Goal: Transaction & Acquisition: Book appointment/travel/reservation

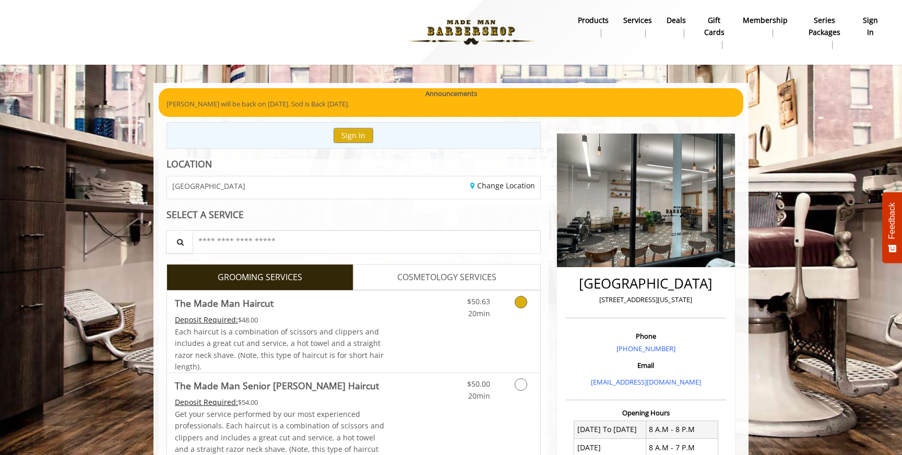
click at [518, 302] on icon "Grooming services" at bounding box center [521, 302] width 13 height 13
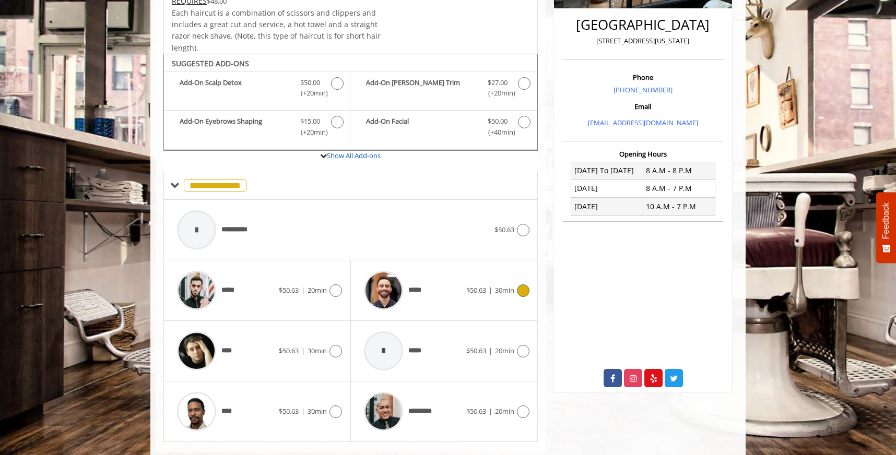
scroll to position [282, 0]
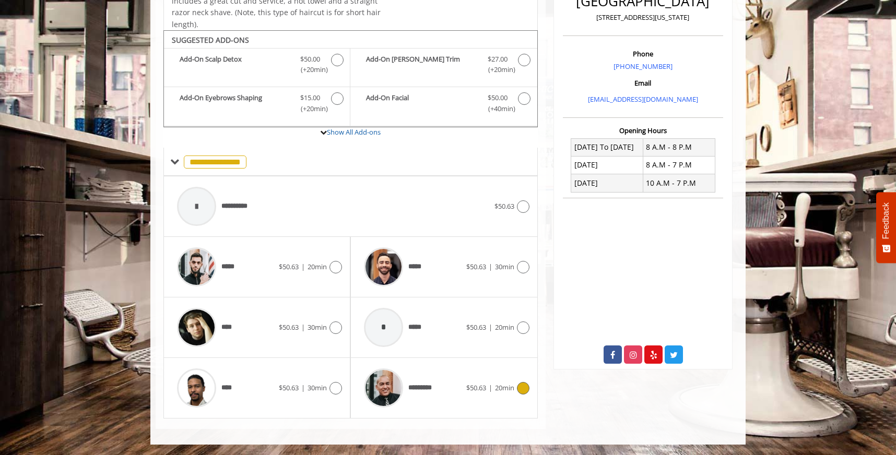
click at [522, 388] on icon at bounding box center [523, 388] width 13 height 13
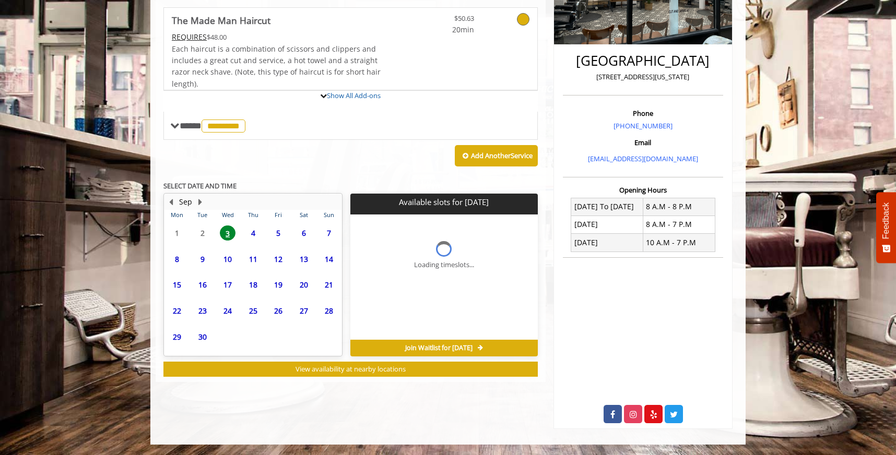
scroll to position [271, 0]
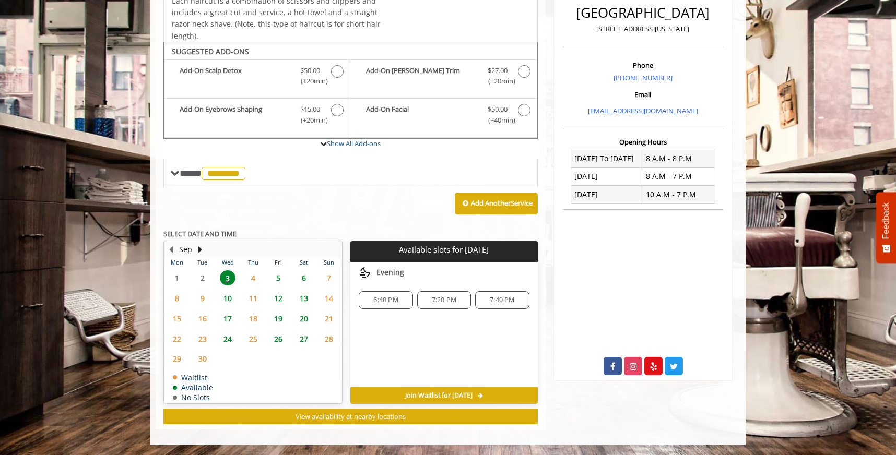
click at [278, 278] on span "5" at bounding box center [278, 277] width 16 height 15
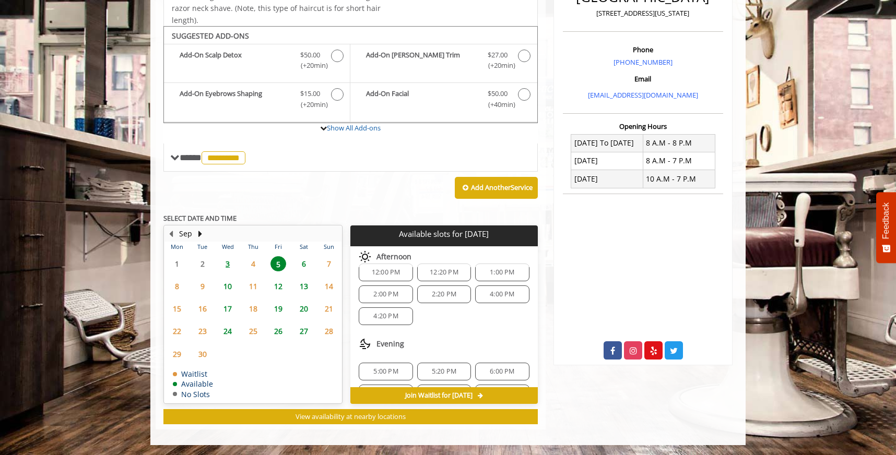
scroll to position [90, 0]
click at [386, 369] on span "5:00 PM" at bounding box center [385, 371] width 25 height 8
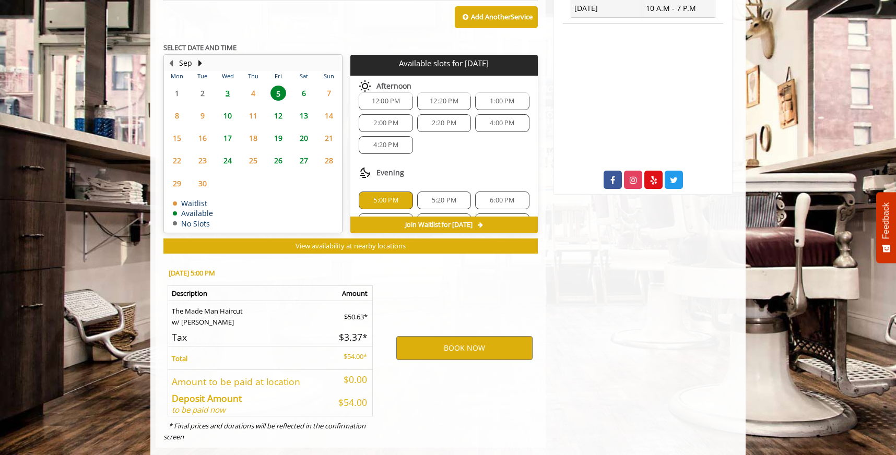
scroll to position [475, 0]
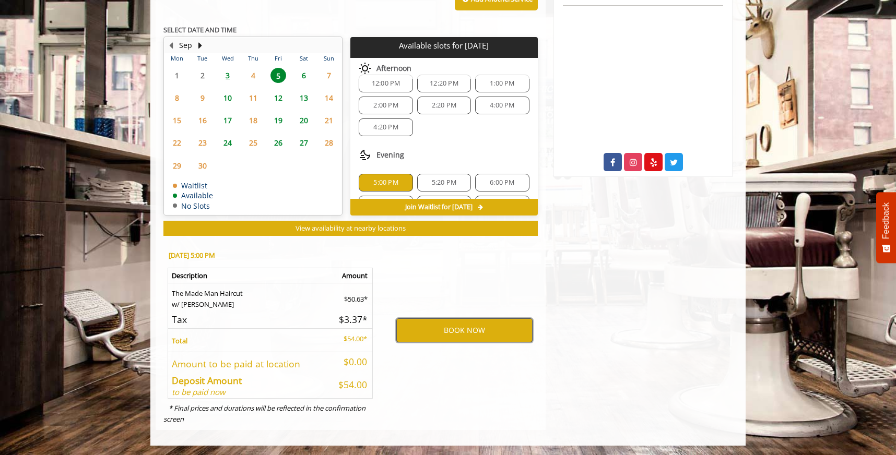
click at [459, 328] on button "BOOK NOW" at bounding box center [464, 330] width 136 height 24
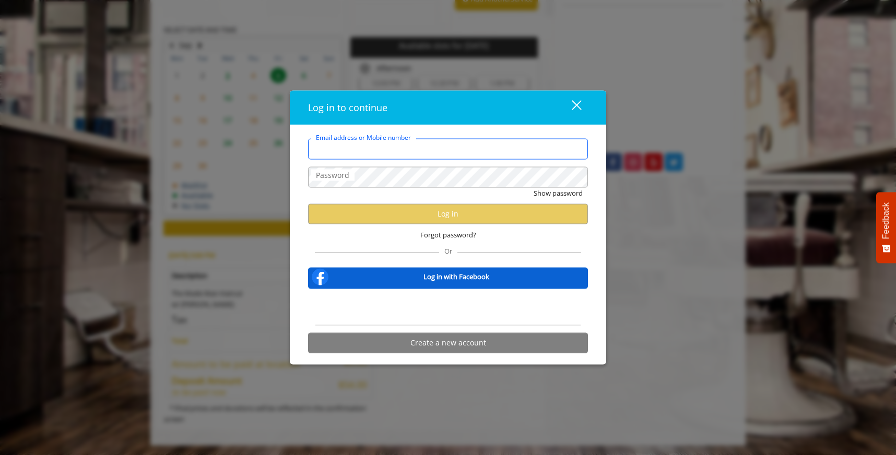
type input "**********"
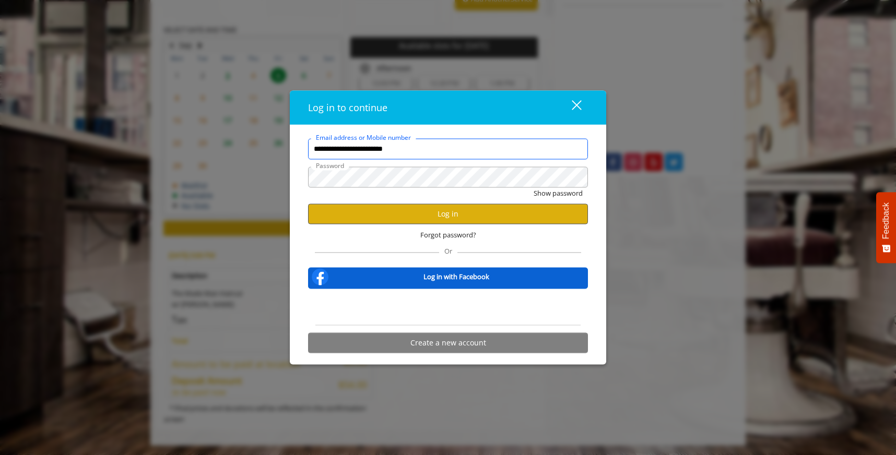
scroll to position [0, 0]
click at [448, 209] on button "Log in" at bounding box center [448, 214] width 280 height 20
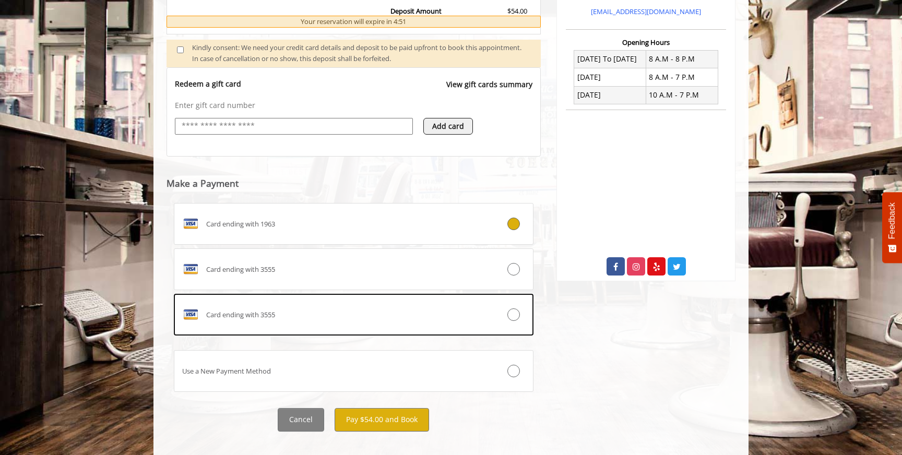
scroll to position [384, 0]
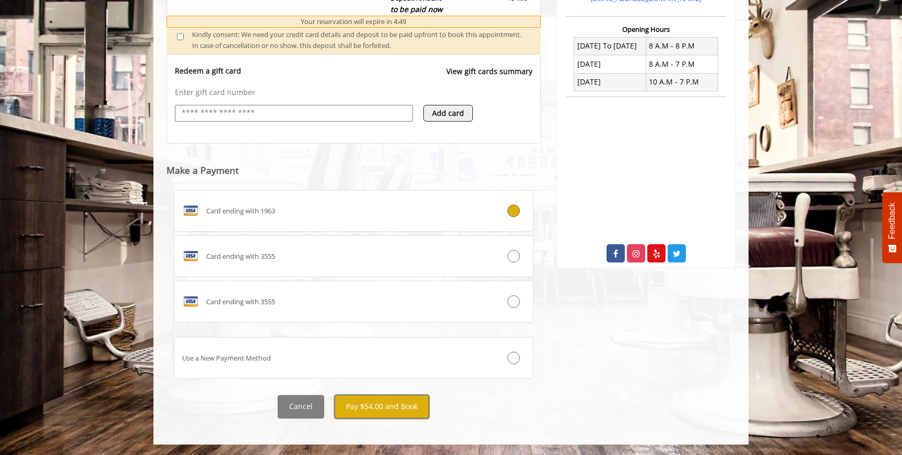
click at [373, 409] on button "Pay $54.00 and Book" at bounding box center [382, 406] width 95 height 23
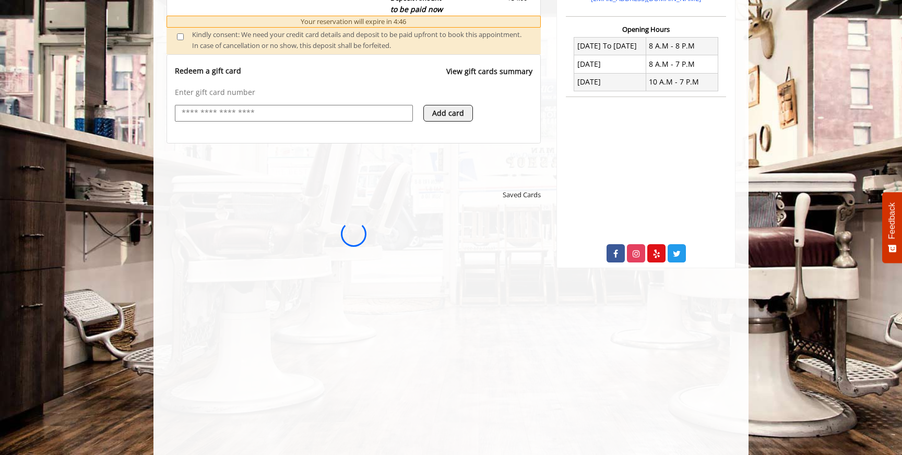
scroll to position [0, 0]
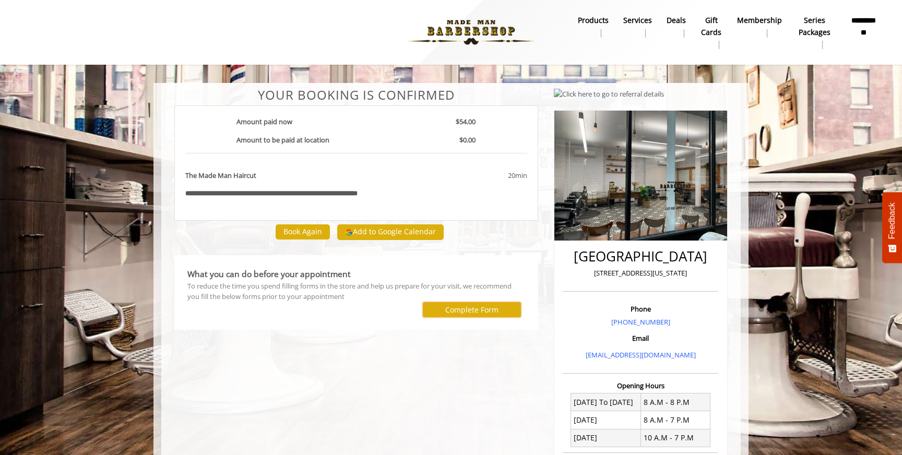
click at [475, 310] on label "Complete Form" at bounding box center [471, 310] width 53 height 8
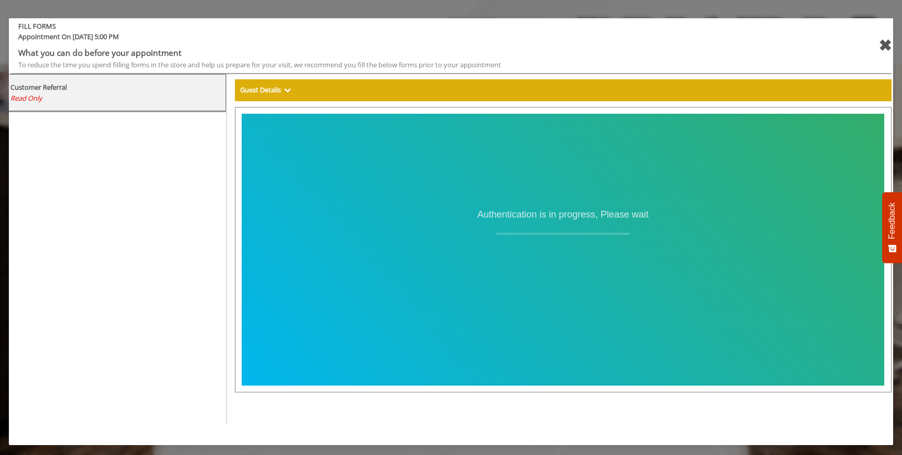
click at [883, 43] on div "✖" at bounding box center [885, 45] width 13 height 25
